Goal: Navigation & Orientation: Find specific page/section

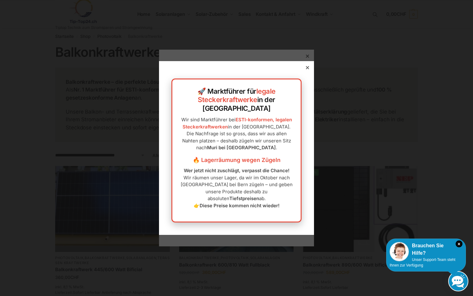
click at [303, 57] on div at bounding box center [236, 148] width 473 height 296
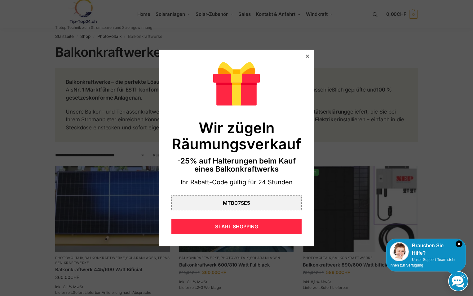
drag, startPoint x: 302, startPoint y: 56, endPoint x: 302, endPoint y: 51, distance: 5.9
click at [306, 56] on icon at bounding box center [307, 56] width 3 height 3
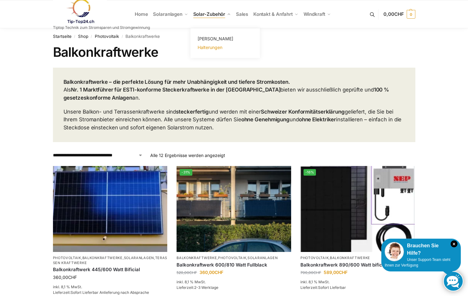
click at [205, 47] on span "Halterungen" at bounding box center [210, 47] width 25 height 5
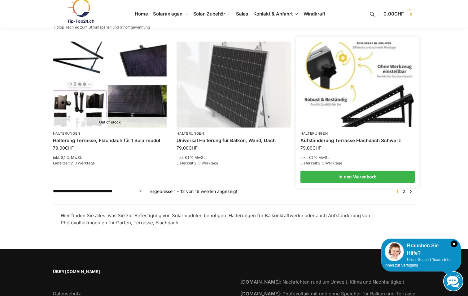
scroll to position [691, 0]
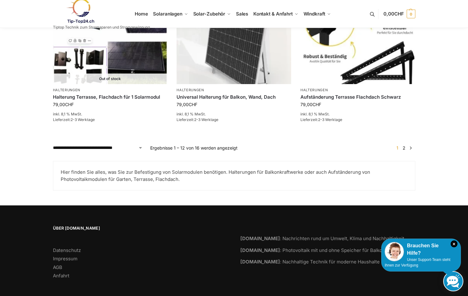
click at [404, 145] on link "2" at bounding box center [404, 147] width 6 height 5
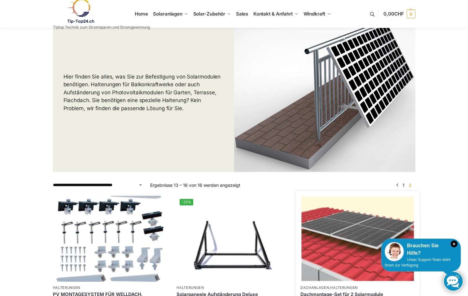
scroll to position [124, 0]
